Goal: Task Accomplishment & Management: Manage account settings

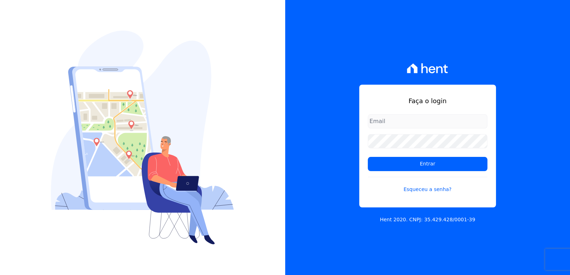
type input "[EMAIL_ADDRESS][DOMAIN_NAME]"
drag, startPoint x: 473, startPoint y: 34, endPoint x: 454, endPoint y: 40, distance: 19.6
click at [471, 35] on div "Faça o login bieldoro@gmail.com Entrar Esqueceu a senha? Hent 2020. CNPJ: 35.42…" at bounding box center [427, 137] width 285 height 275
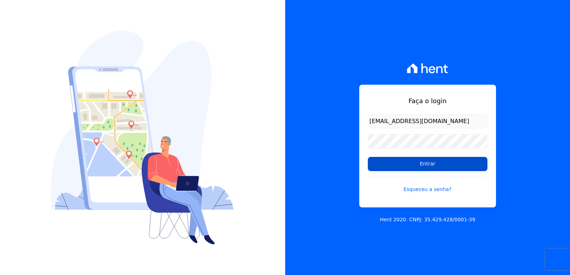
click at [434, 161] on input "Entrar" at bounding box center [428, 164] width 120 height 14
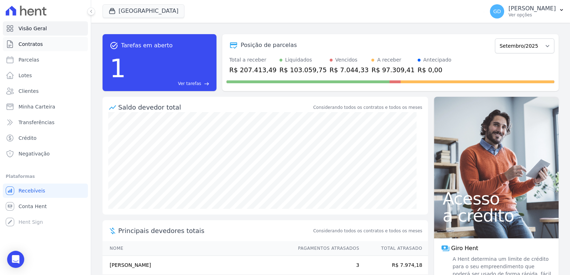
click at [35, 44] on span "Contratos" at bounding box center [31, 44] width 24 height 7
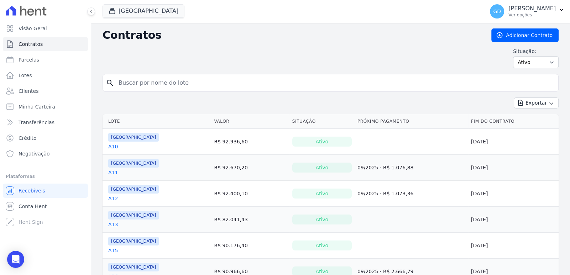
click at [127, 2] on div "[GEOGRAPHIC_DATA] Doro Incorporações [GEOGRAPHIC_DATA] Reserva Boa Fé - 1ª Fase…" at bounding box center [292, 12] width 379 height 24
click at [136, 13] on button "[GEOGRAPHIC_DATA]" at bounding box center [144, 11] width 82 height 14
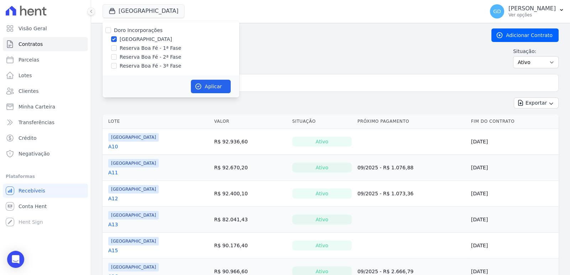
click at [133, 27] on div "Doro Incorporações" at bounding box center [138, 30] width 49 height 7
click at [133, 27] on label "Doro Incorporações" at bounding box center [138, 30] width 49 height 6
click at [111, 27] on input "Doro Incorporações" at bounding box center [108, 30] width 6 height 6
checkbox input "true"
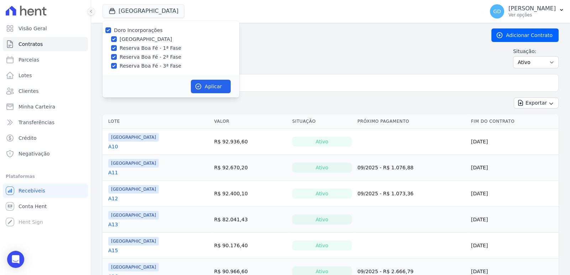
checkbox input "true"
click at [133, 28] on label "Doro Incorporações" at bounding box center [138, 30] width 49 height 6
click at [111, 28] on input "Doro Incorporações" at bounding box center [108, 30] width 6 height 6
checkbox input "false"
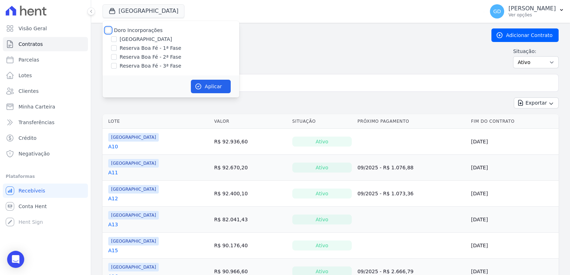
checkbox input "false"
drag, startPoint x: 144, startPoint y: 44, endPoint x: 146, endPoint y: 52, distance: 8.8
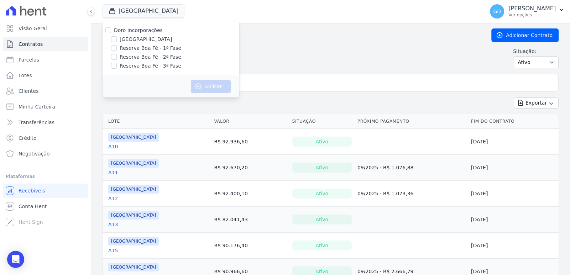
click at [145, 44] on div "Doro Incorporações [GEOGRAPHIC_DATA] Reserva Boa Fé - 1ª Fase Reserva Boa Fé - …" at bounding box center [171, 48] width 137 height 55
click at [145, 49] on label "Reserva Boa Fé - 1ª Fase" at bounding box center [151, 48] width 62 height 7
click at [117, 49] on input "Reserva Boa Fé - 1ª Fase" at bounding box center [114, 48] width 6 height 6
checkbox input "true"
drag, startPoint x: 152, startPoint y: 60, endPoint x: 177, endPoint y: 71, distance: 27.3
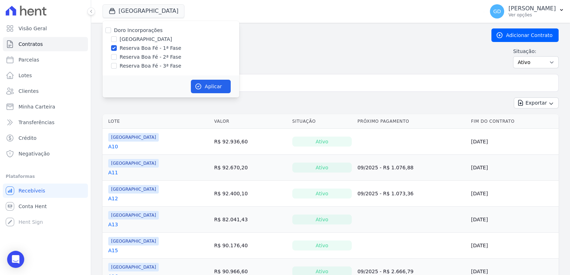
click at [152, 60] on label "Reserva Boa Fé - 2ª Fase" at bounding box center [151, 56] width 62 height 7
click at [117, 60] on input "Reserva Boa Fé - 2ª Fase" at bounding box center [114, 57] width 6 height 6
checkbox input "true"
click at [216, 81] on button "Aplicar" at bounding box center [211, 87] width 40 height 14
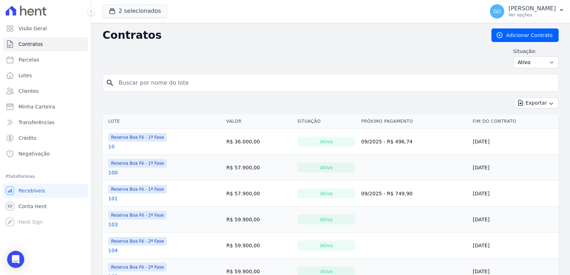
click at [269, 72] on div "Contratos Adicionar Contrato Situação: Ativo Todos Pausado Distratado Rascunho …" at bounding box center [331, 52] width 456 height 46
drag, startPoint x: 267, startPoint y: 82, endPoint x: 271, endPoint y: 79, distance: 4.5
click at [267, 82] on input "search" at bounding box center [334, 83] width 441 height 14
type input "15"
click at [163, 78] on input "15" at bounding box center [334, 83] width 441 height 14
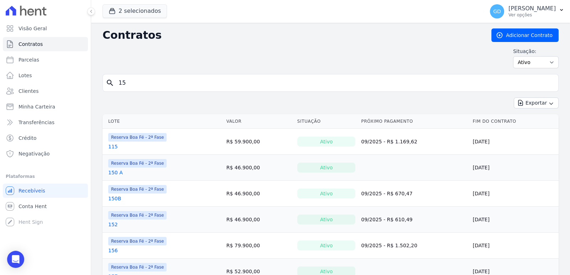
click at [152, 88] on input "15" at bounding box center [334, 83] width 441 height 14
type input "1"
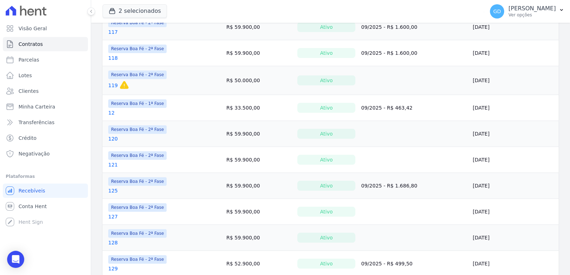
scroll to position [541, 0]
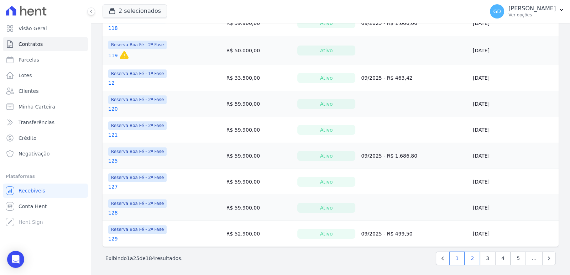
click at [467, 259] on link "2" at bounding box center [472, 259] width 15 height 14
